Goal: Task Accomplishment & Management: Manage account settings

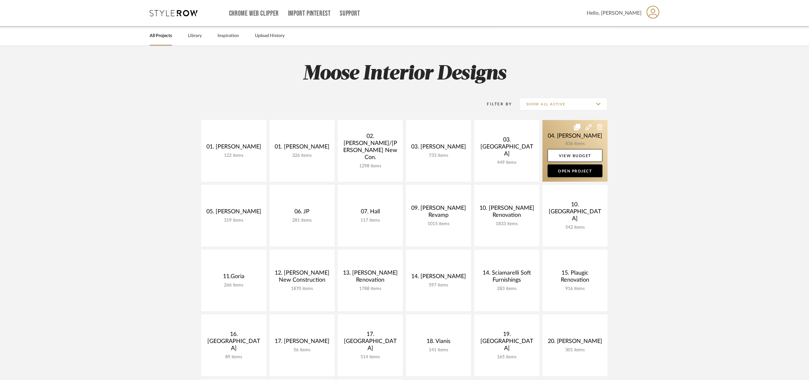
click at [566, 128] on link at bounding box center [575, 151] width 65 height 62
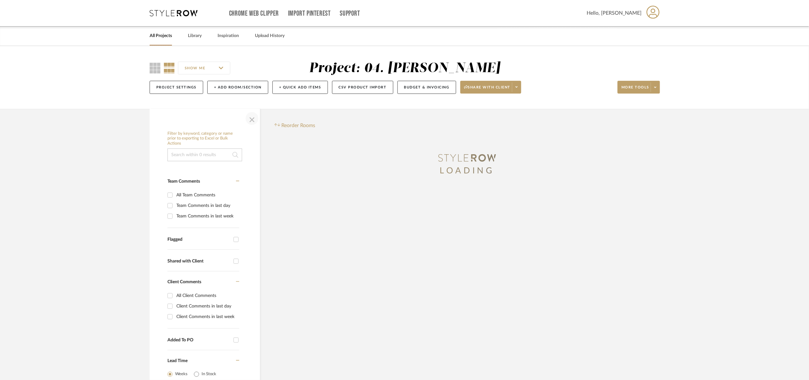
click at [255, 121] on span "button" at bounding box center [251, 118] width 15 height 15
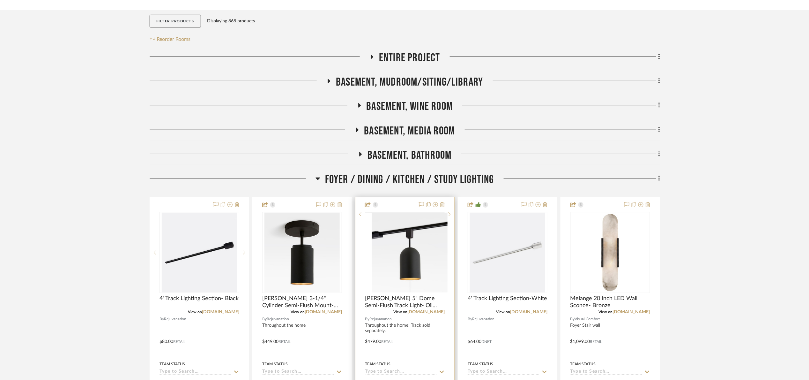
scroll to position [144, 0]
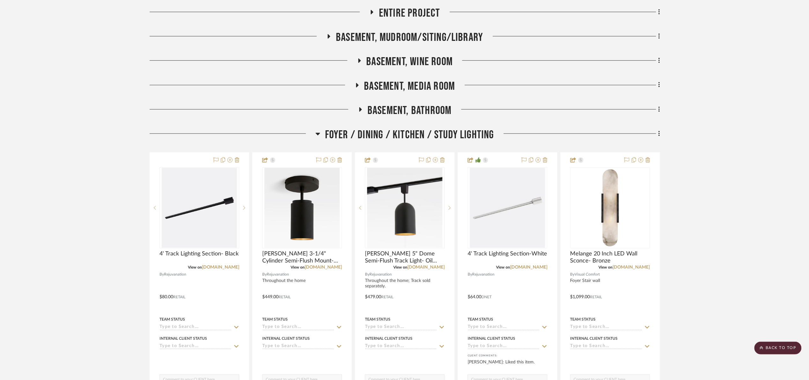
click at [371, 137] on span "Foyer / Dining / Kitchen / Study Lighting" at bounding box center [409, 135] width 169 height 14
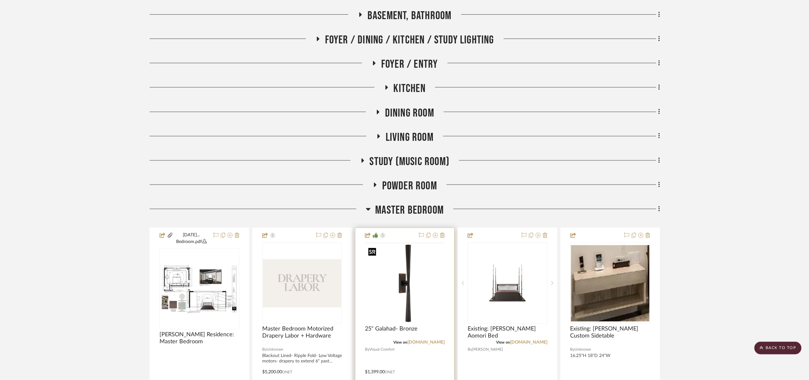
scroll to position [239, 0]
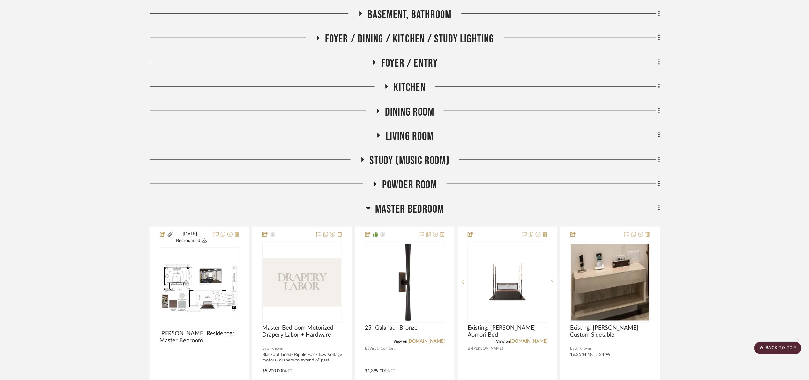
click at [395, 207] on span "Master Bedroom" at bounding box center [410, 209] width 69 height 14
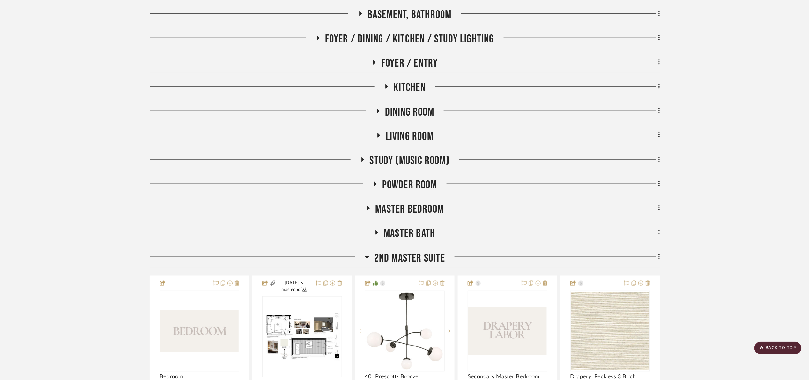
drag, startPoint x: 448, startPoint y: 243, endPoint x: 447, endPoint y: 247, distance: 4.0
click at [448, 245] on div "Entire Project Basement, Mudroom/Siting/Library Basement, Wine Room Basement, M…" at bounding box center [405, 338] width 511 height 855
click at [444, 252] on span "2nd Master Suite" at bounding box center [409, 258] width 71 height 14
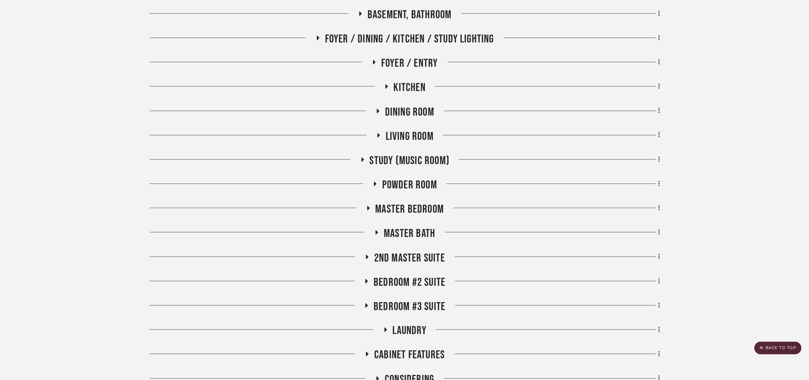
click at [405, 88] on span "Kitchen" at bounding box center [410, 88] width 32 height 14
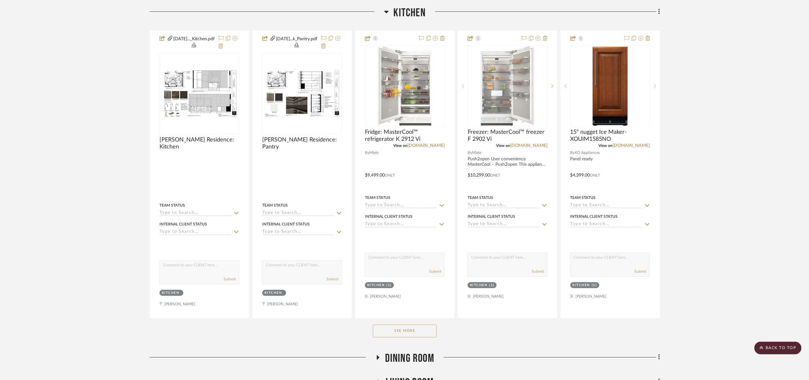
scroll to position [335, 0]
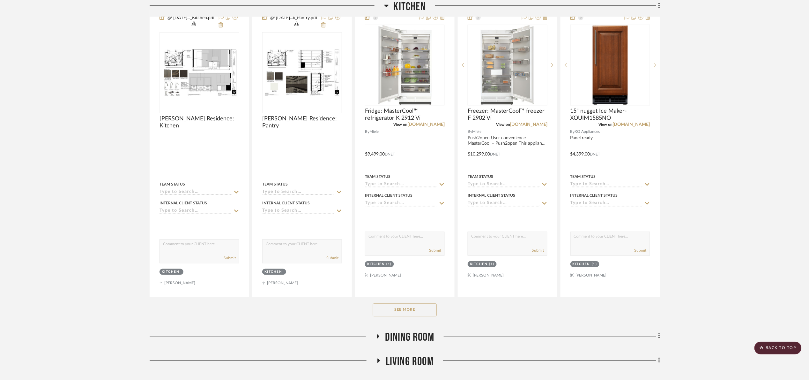
click at [411, 312] on button "See More" at bounding box center [405, 310] width 64 height 13
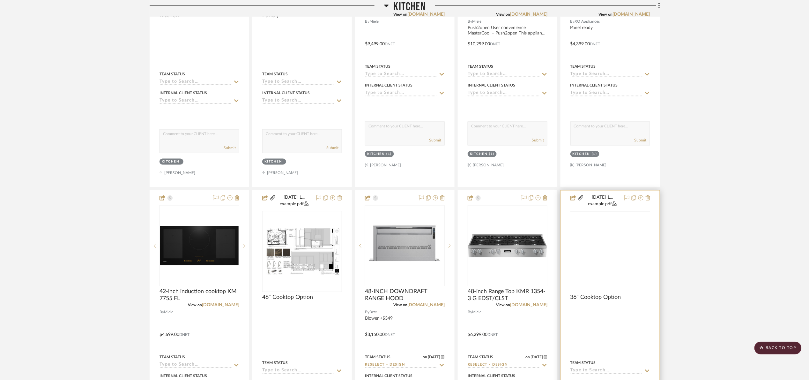
scroll to position [479, 0]
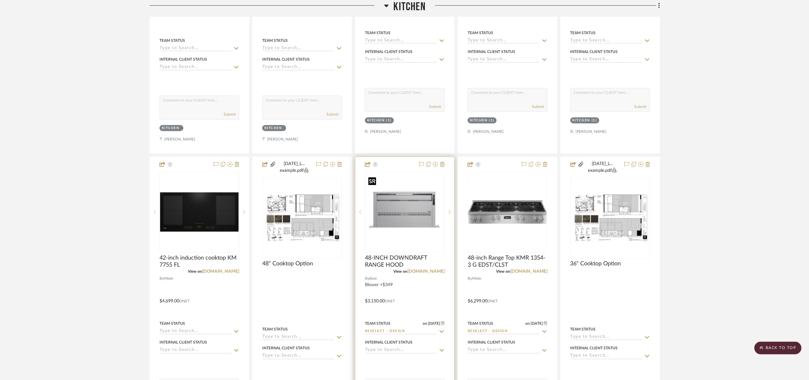
click at [404, 203] on img "0" at bounding box center [405, 212] width 79 height 79
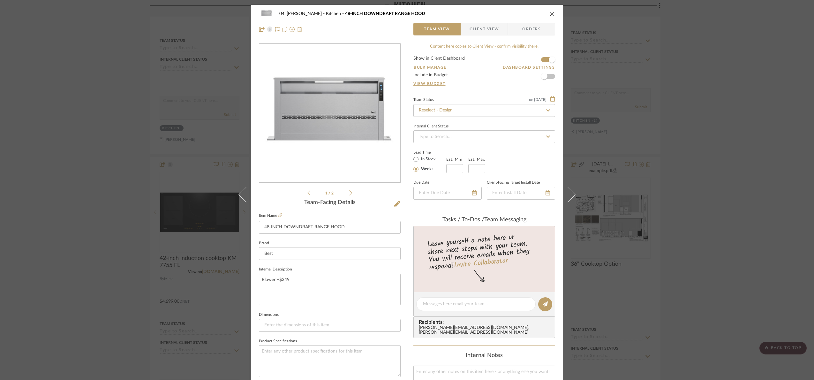
click at [719, 122] on div "04. [PERSON_NAME] Kitchen 48-INCH DOWNDRAFT RANGE HOOD Team View Client View Or…" at bounding box center [407, 190] width 814 height 380
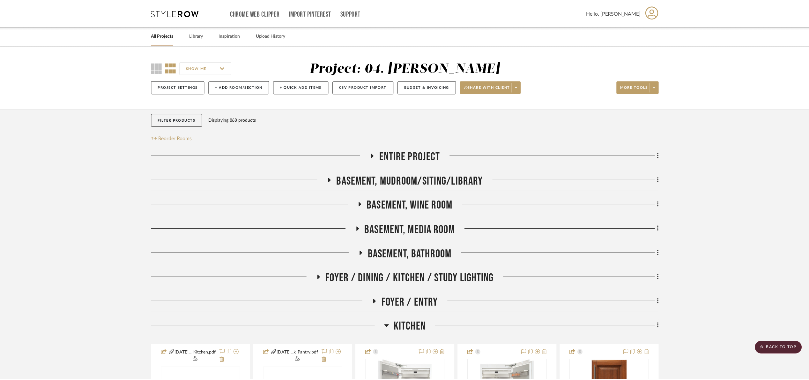
scroll to position [479, 0]
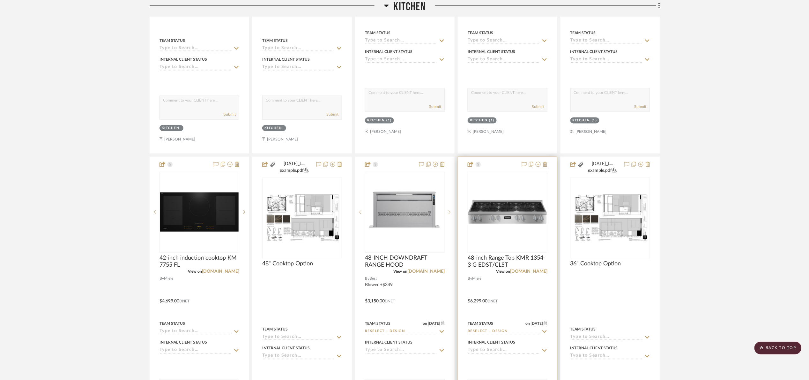
click at [494, 211] on img "0" at bounding box center [508, 212] width 79 height 24
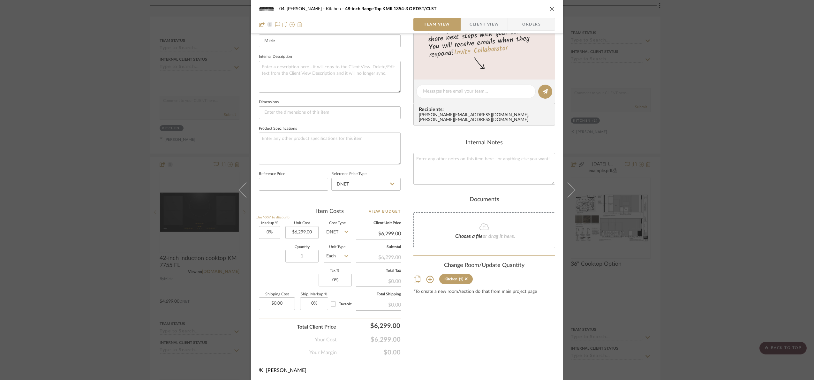
scroll to position [215, 0]
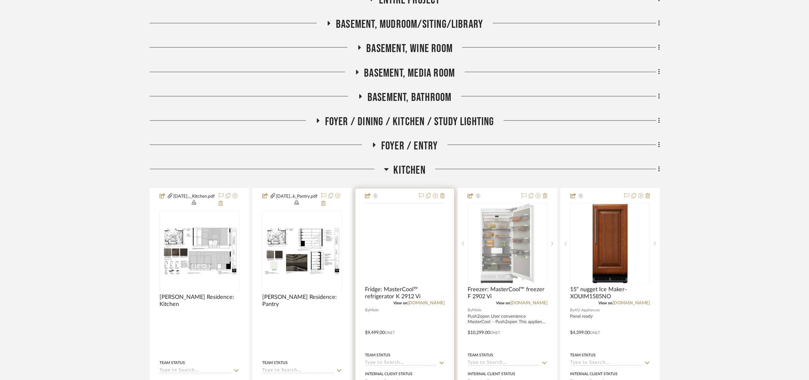
scroll to position [239, 0]
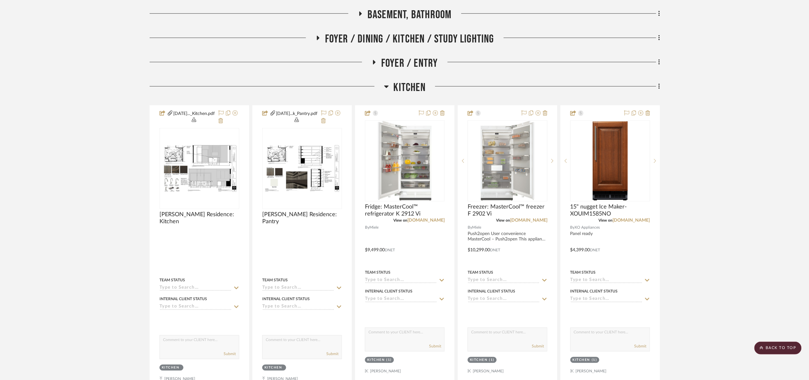
click at [408, 85] on span "Kitchen" at bounding box center [410, 88] width 32 height 14
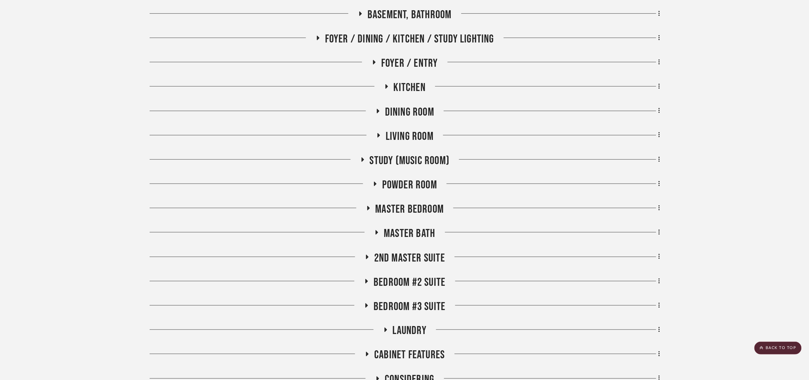
click at [383, 34] on span "Foyer / Dining / Kitchen / Study Lighting" at bounding box center [409, 39] width 169 height 14
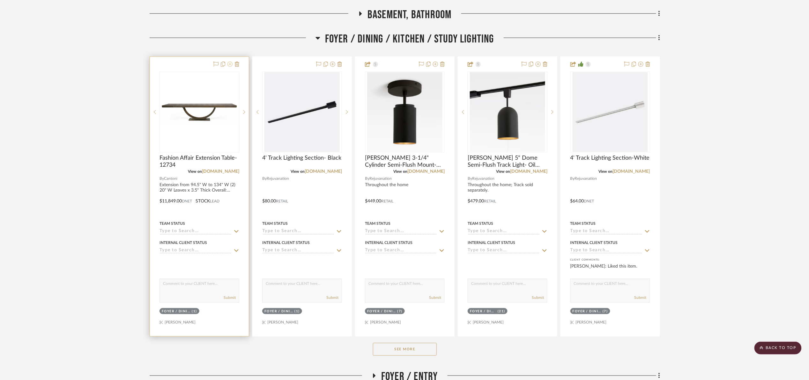
click at [232, 63] on icon at bounding box center [230, 64] width 5 height 5
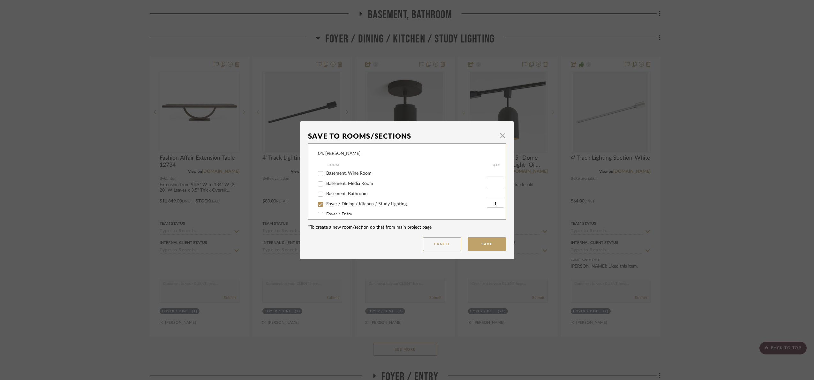
scroll to position [48, 0]
click at [363, 177] on span "Foyer / Dining / Kitchen / Study Lighting" at bounding box center [366, 177] width 80 height 4
click at [330, 176] on span "Foyer / Dining / Kitchen / Study Lighting" at bounding box center [366, 177] width 80 height 4
click at [326, 176] on input "Foyer / Dining / Kitchen / Study Lighting" at bounding box center [320, 177] width 10 height 10
checkbox input "false"
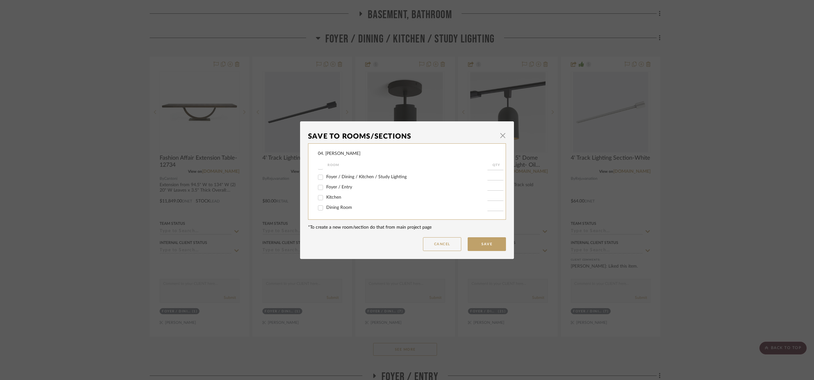
click at [341, 209] on span "Dining Room" at bounding box center [339, 207] width 26 height 4
click at [326, 209] on input "Dining Room" at bounding box center [320, 208] width 10 height 10
checkbox input "true"
type input "1"
click at [474, 241] on button "Save" at bounding box center [487, 244] width 38 height 14
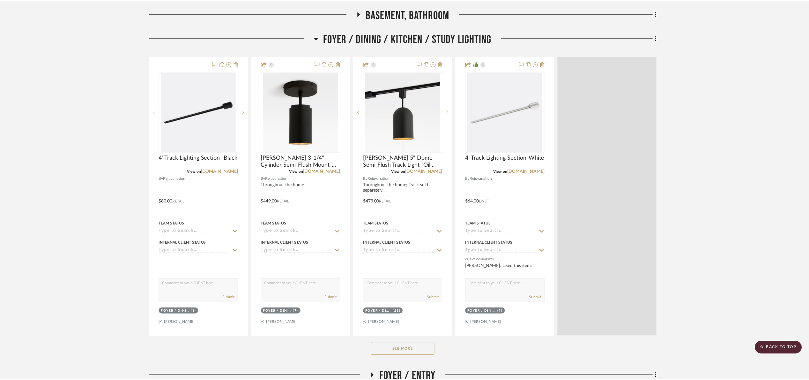
scroll to position [239, 0]
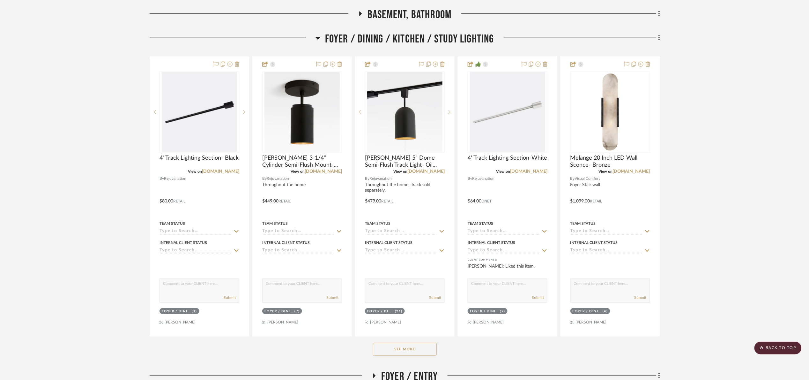
click at [340, 43] on span "Foyer / Dining / Kitchen / Study Lighting" at bounding box center [409, 39] width 169 height 14
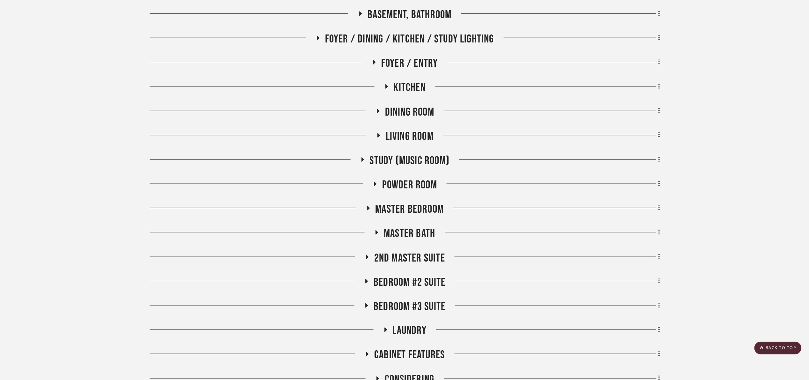
click at [404, 105] on div "Entire Project Basement, Mudroom/Siting/Library Basement, Wine Room Basement, M…" at bounding box center [405, 179] width 511 height 536
click at [405, 107] on span "Dining Room" at bounding box center [409, 112] width 49 height 14
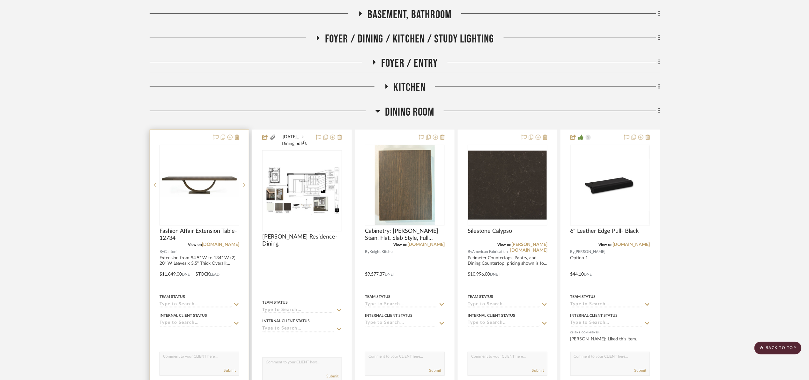
click at [209, 209] on div at bounding box center [200, 185] width 80 height 81
click at [178, 185] on img "0" at bounding box center [199, 184] width 79 height 25
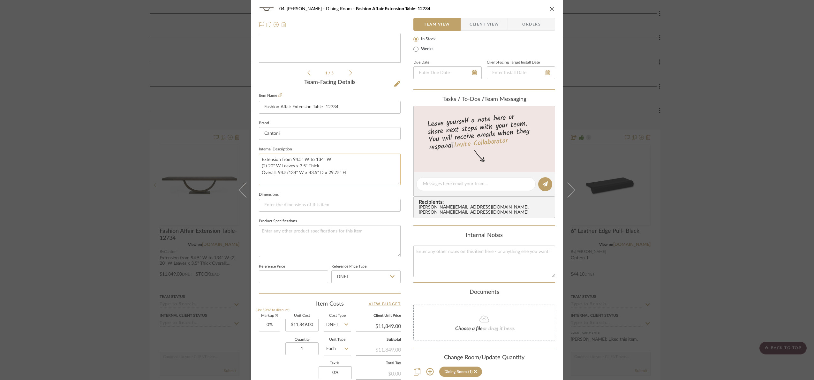
scroll to position [144, 0]
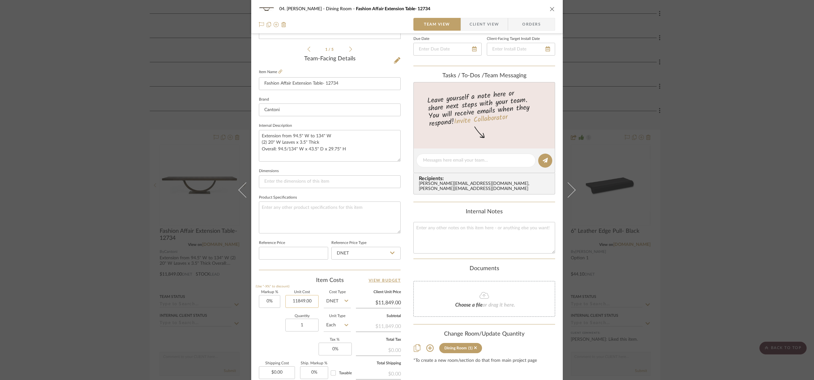
click at [311, 302] on input "11849.00" at bounding box center [301, 301] width 33 height 13
type input "$7,999.00"
click at [280, 326] on div "Quantity 1 Unit Type Each" at bounding box center [305, 325] width 92 height 23
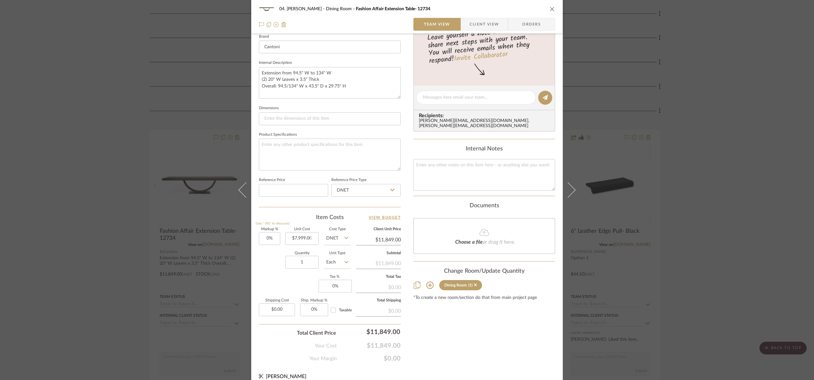
scroll to position [215, 0]
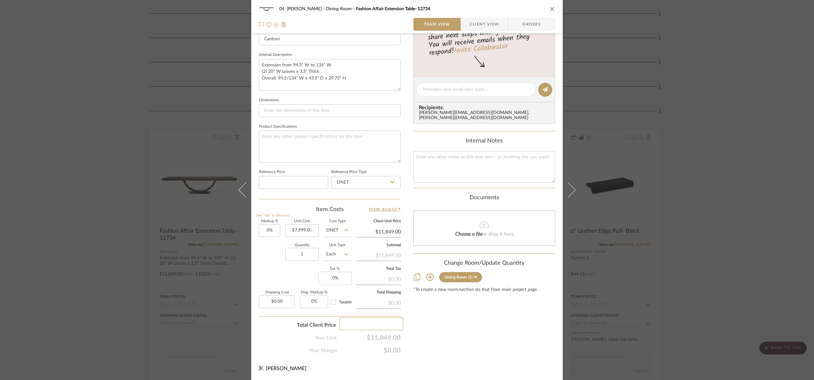
type input "$7,999.00"
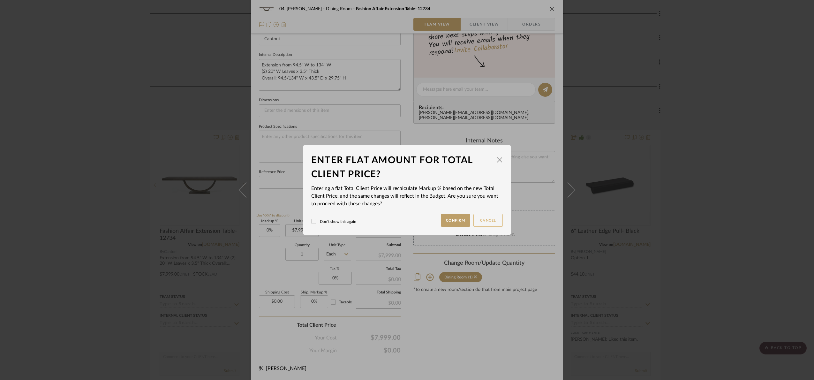
click at [488, 217] on button "Cancel" at bounding box center [487, 220] width 29 height 13
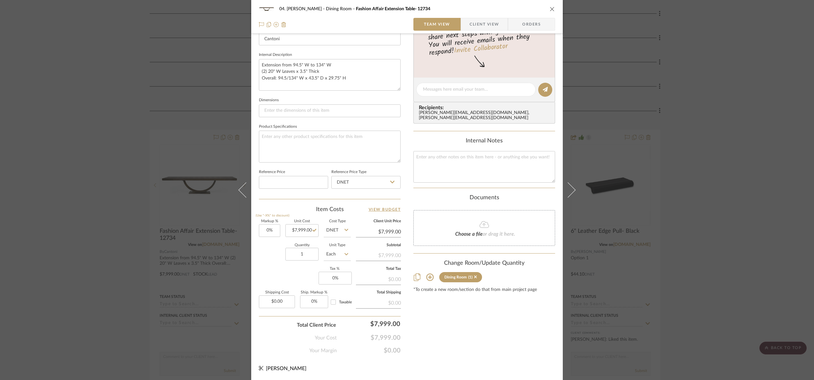
click at [386, 338] on span "$7,999.00" at bounding box center [369, 338] width 64 height 8
type input "11849"
click at [447, 318] on div "04. Linck Dining Room Fashion Affair Extension Table- 12734 Team View Client Vi…" at bounding box center [407, 190] width 814 height 380
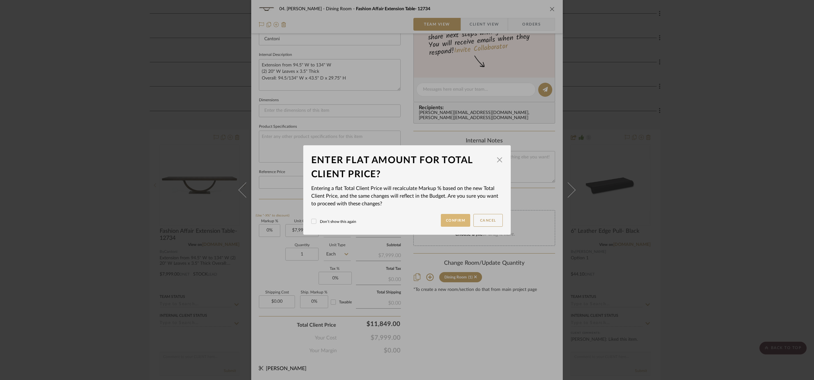
click at [442, 218] on button "Confirm" at bounding box center [456, 220] width 30 height 13
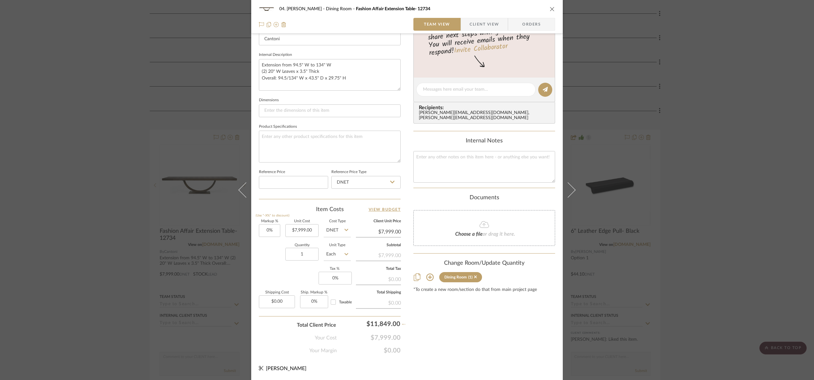
type input "48.13%"
type input "$11,849.00"
click at [748, 247] on div "04. Linck Dining Room Fashion Affair Extension Table- 12734 Team View Client Vi…" at bounding box center [407, 190] width 814 height 380
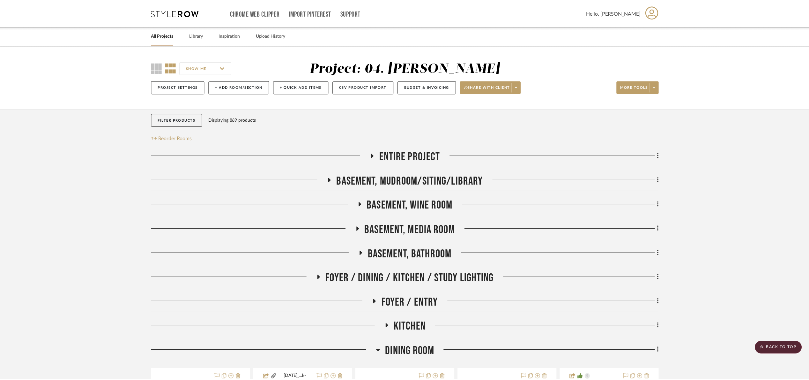
scroll to position [239, 0]
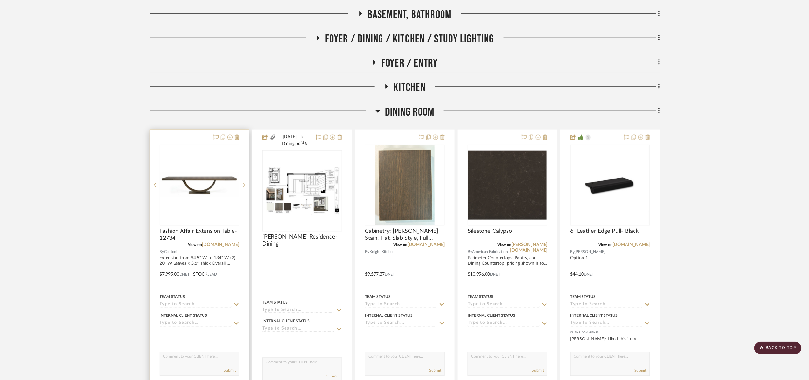
click at [210, 194] on img "0" at bounding box center [199, 184] width 79 height 25
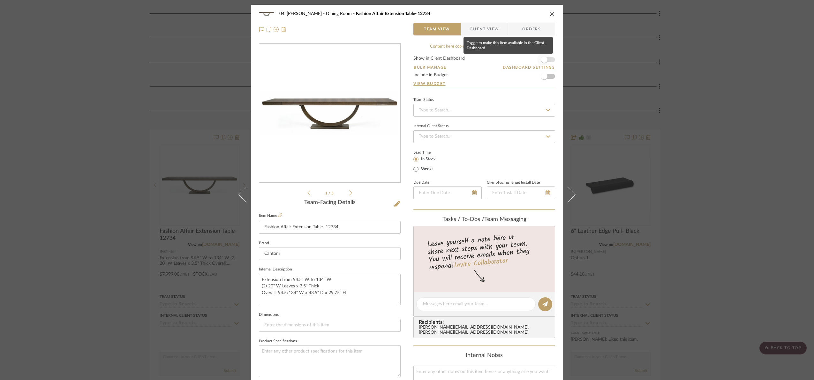
click at [543, 58] on span "button" at bounding box center [544, 59] width 6 height 6
click at [489, 33] on span "Client View" at bounding box center [484, 29] width 29 height 13
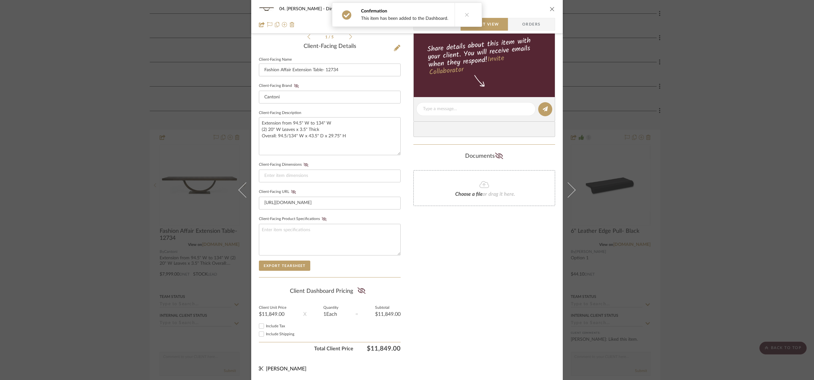
scroll to position [158, 0]
click at [359, 286] on fa-icon at bounding box center [361, 291] width 8 height 10
click at [687, 229] on div "04. Linck Dining Room Fashion Affair Extension Table- 12734 Team View Client Vi…" at bounding box center [407, 190] width 814 height 380
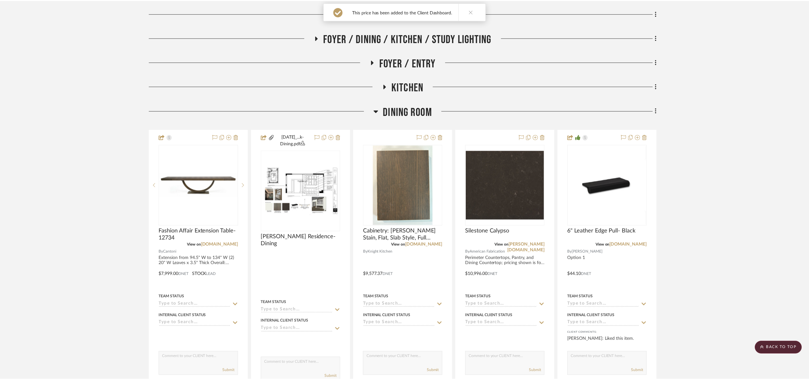
scroll to position [239, 0]
